Goal: Find specific page/section: Find specific page/section

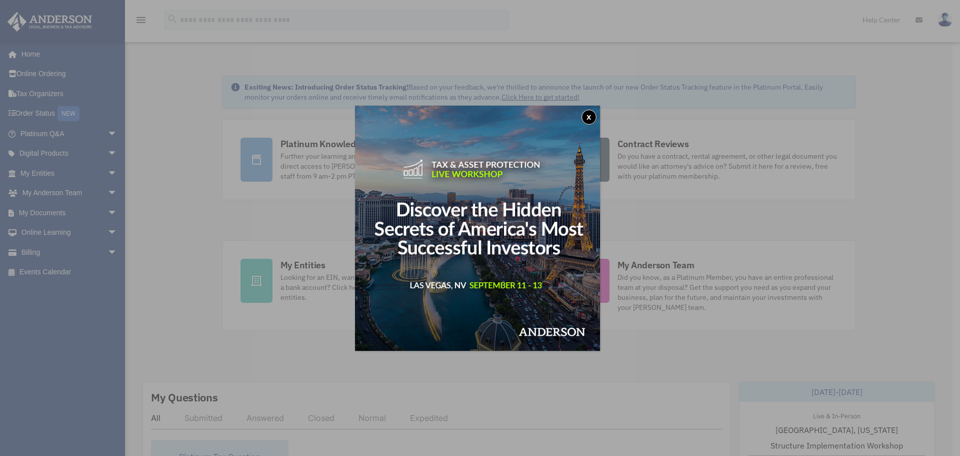
click at [592, 121] on button "x" at bounding box center [589, 117] width 15 height 15
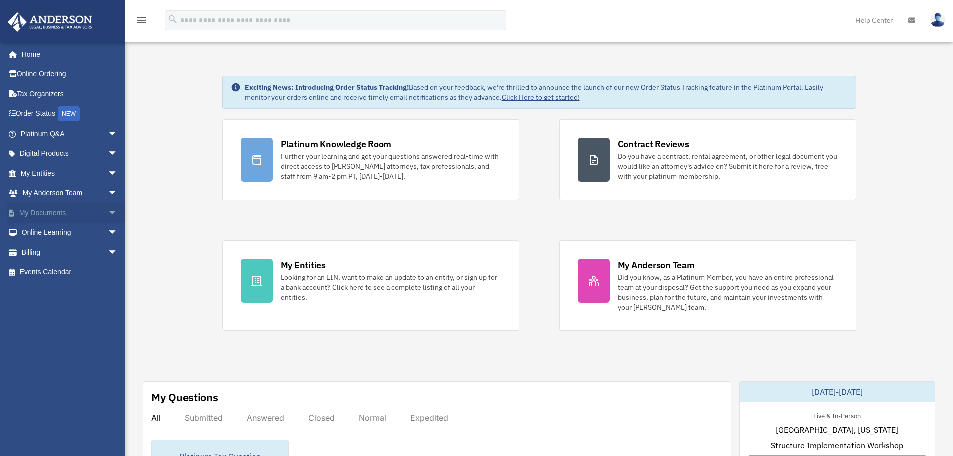
click at [108, 214] on span "arrow_drop_down" at bounding box center [118, 213] width 20 height 21
click at [57, 233] on link "Box" at bounding box center [73, 233] width 119 height 20
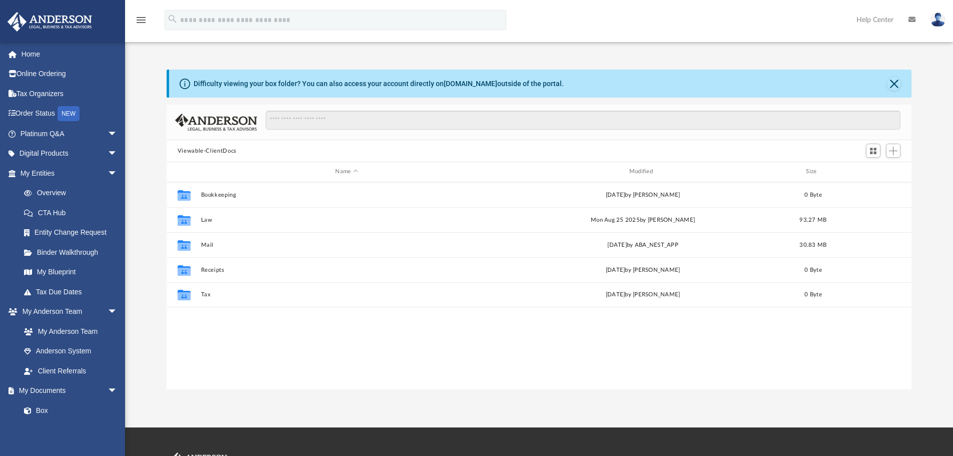
scroll to position [220, 737]
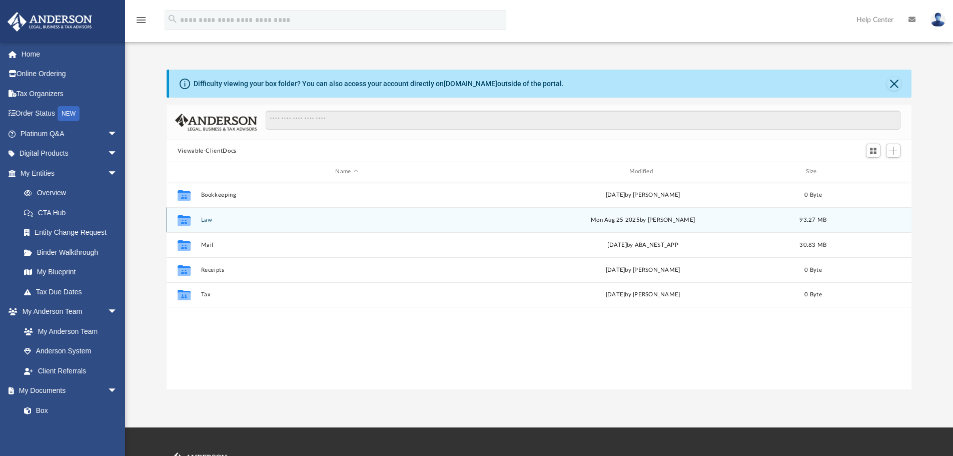
click at [206, 220] on button "Law" at bounding box center [347, 220] width 292 height 7
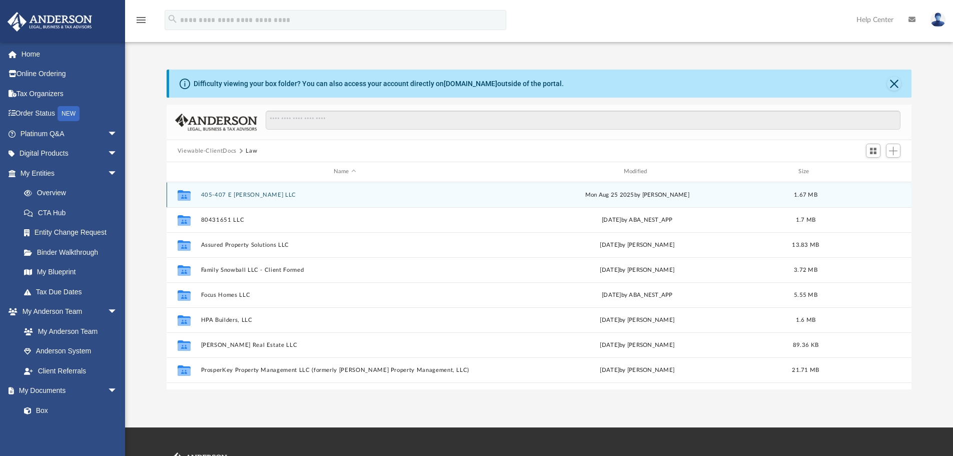
click at [239, 195] on button "405-407 E [PERSON_NAME] LLC" at bounding box center [345, 195] width 288 height 7
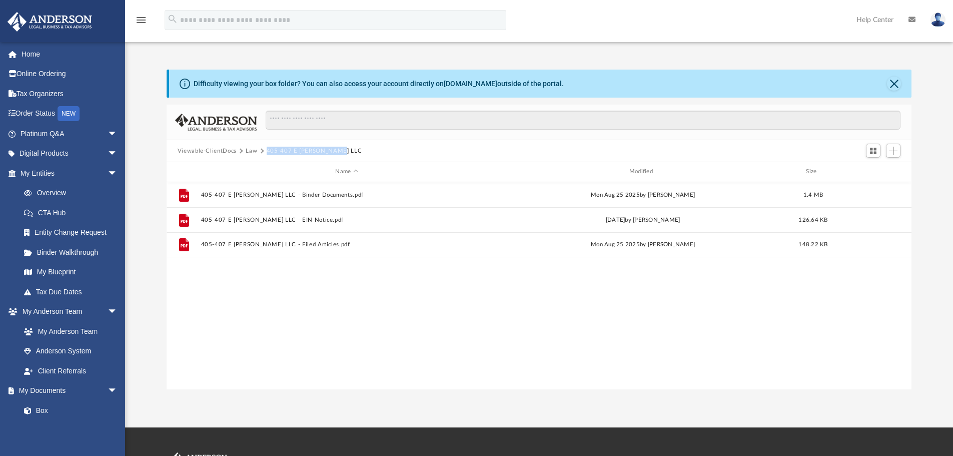
drag, startPoint x: 342, startPoint y: 153, endPoint x: 267, endPoint y: 155, distance: 75.6
click at [267, 155] on div "Viewable-ClientDocs Law 405-407 E [PERSON_NAME] LLC" at bounding box center [539, 151] width 745 height 22
copy button "405-407 E [PERSON_NAME] LLC"
